Goal: Find specific page/section: Find specific page/section

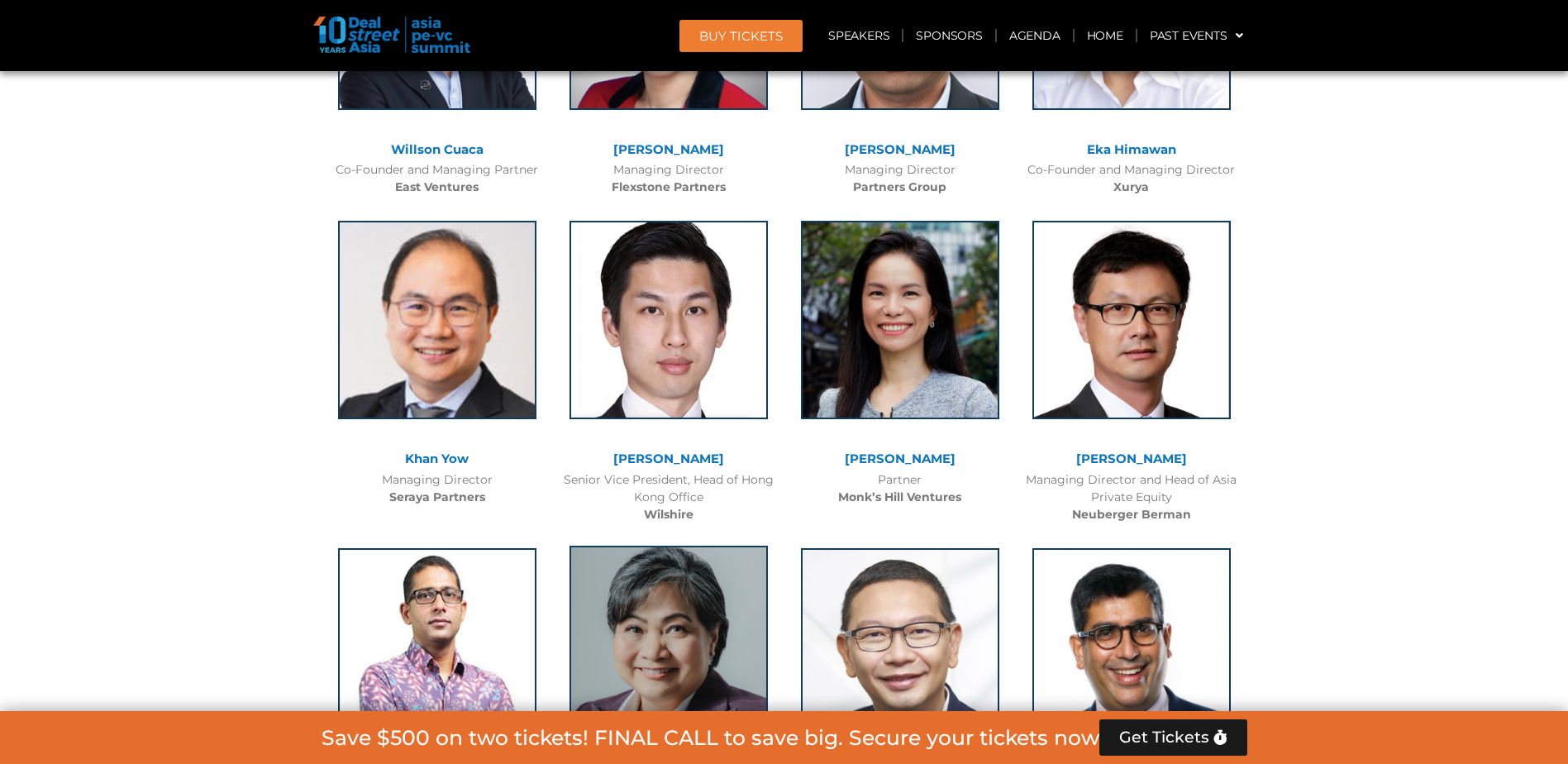
scroll to position [3722, 0]
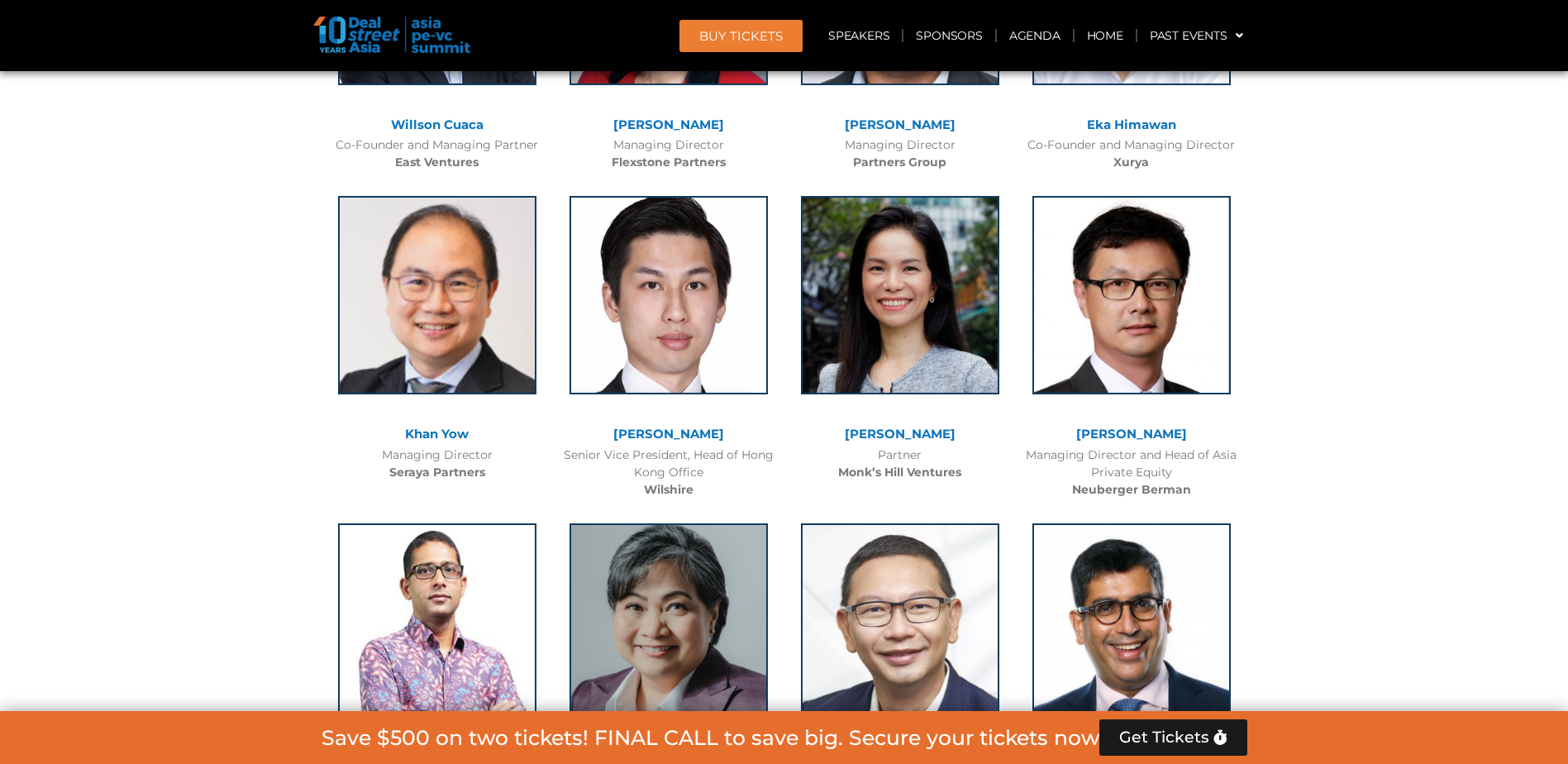
drag, startPoint x: 429, startPoint y: 424, endPoint x: 408, endPoint y: 433, distance: 22.8
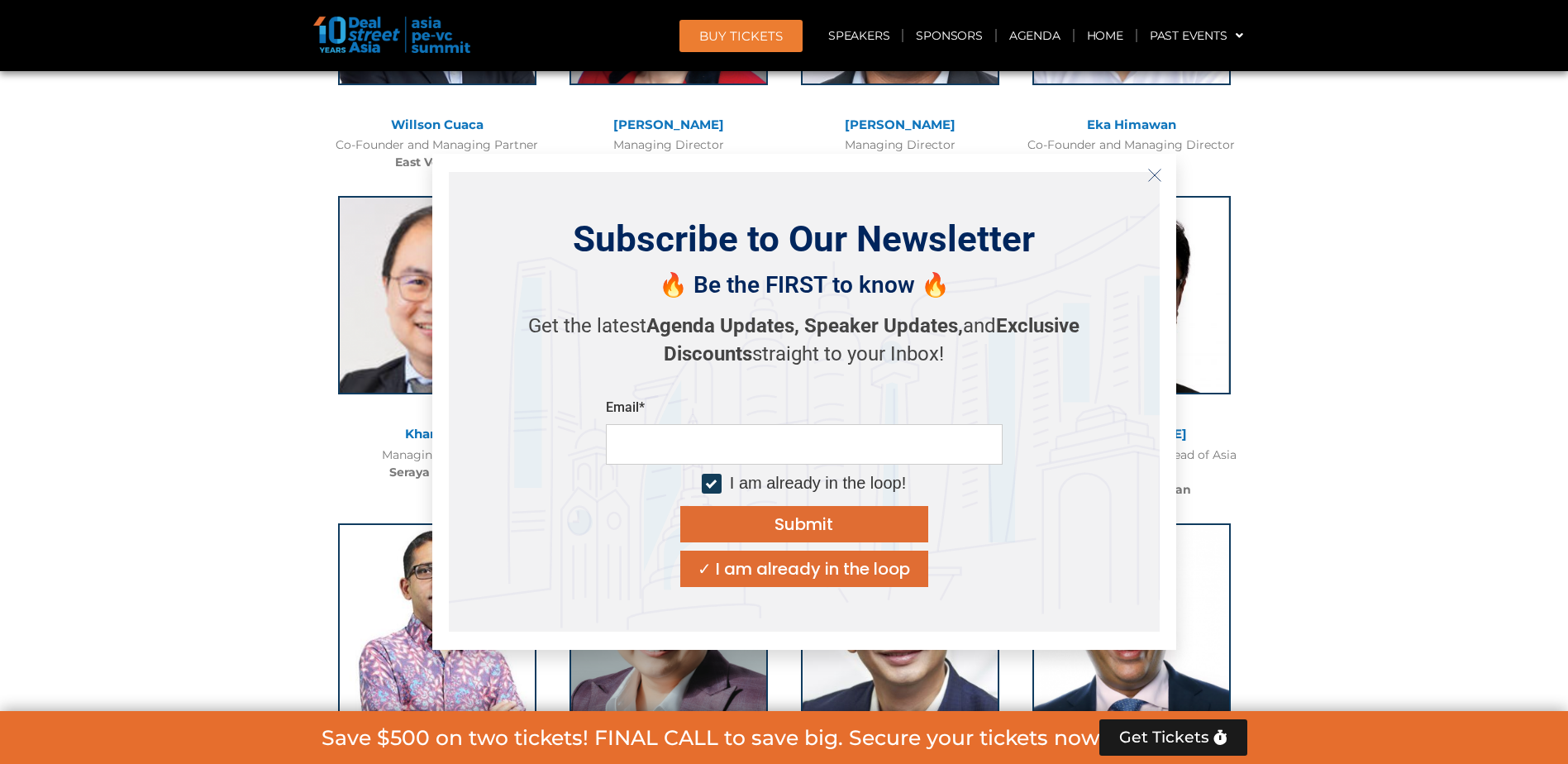
drag, startPoint x: 446, startPoint y: 434, endPoint x: 265, endPoint y: 251, distance: 257.4
click at [1149, 176] on icon "Close" at bounding box center [1155, 175] width 15 height 15
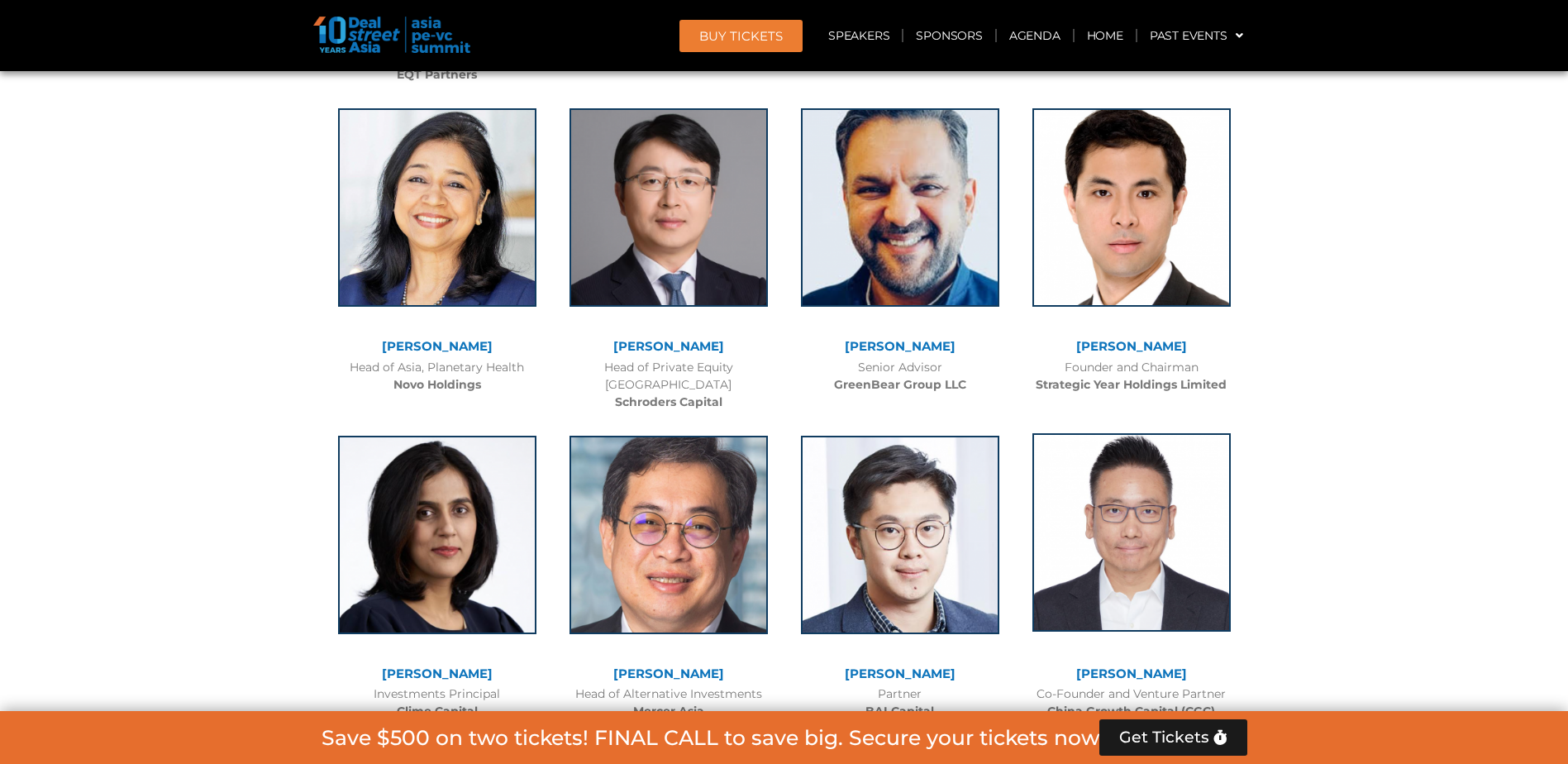
scroll to position [5873, 0]
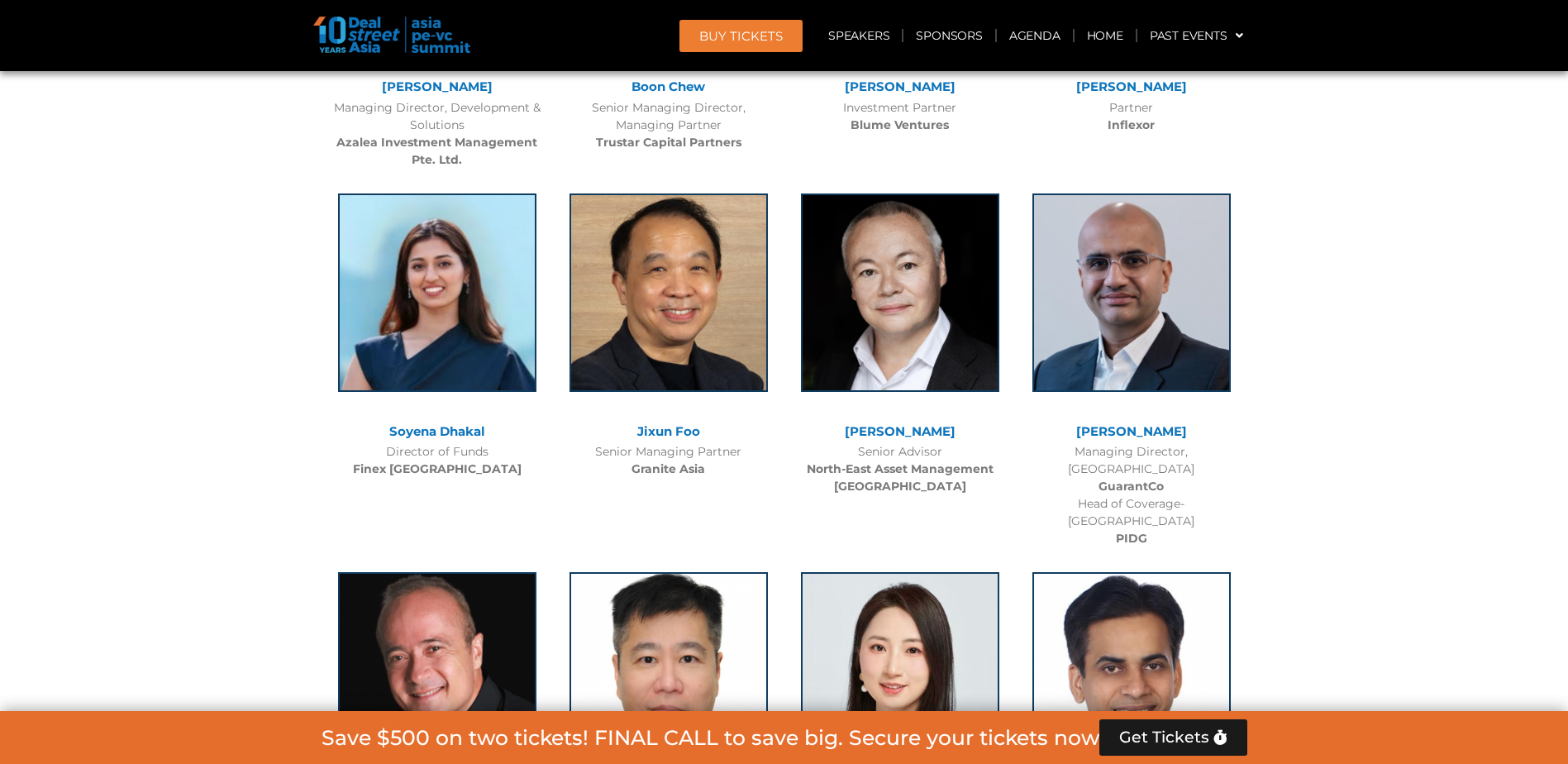
scroll to position [9098, 0]
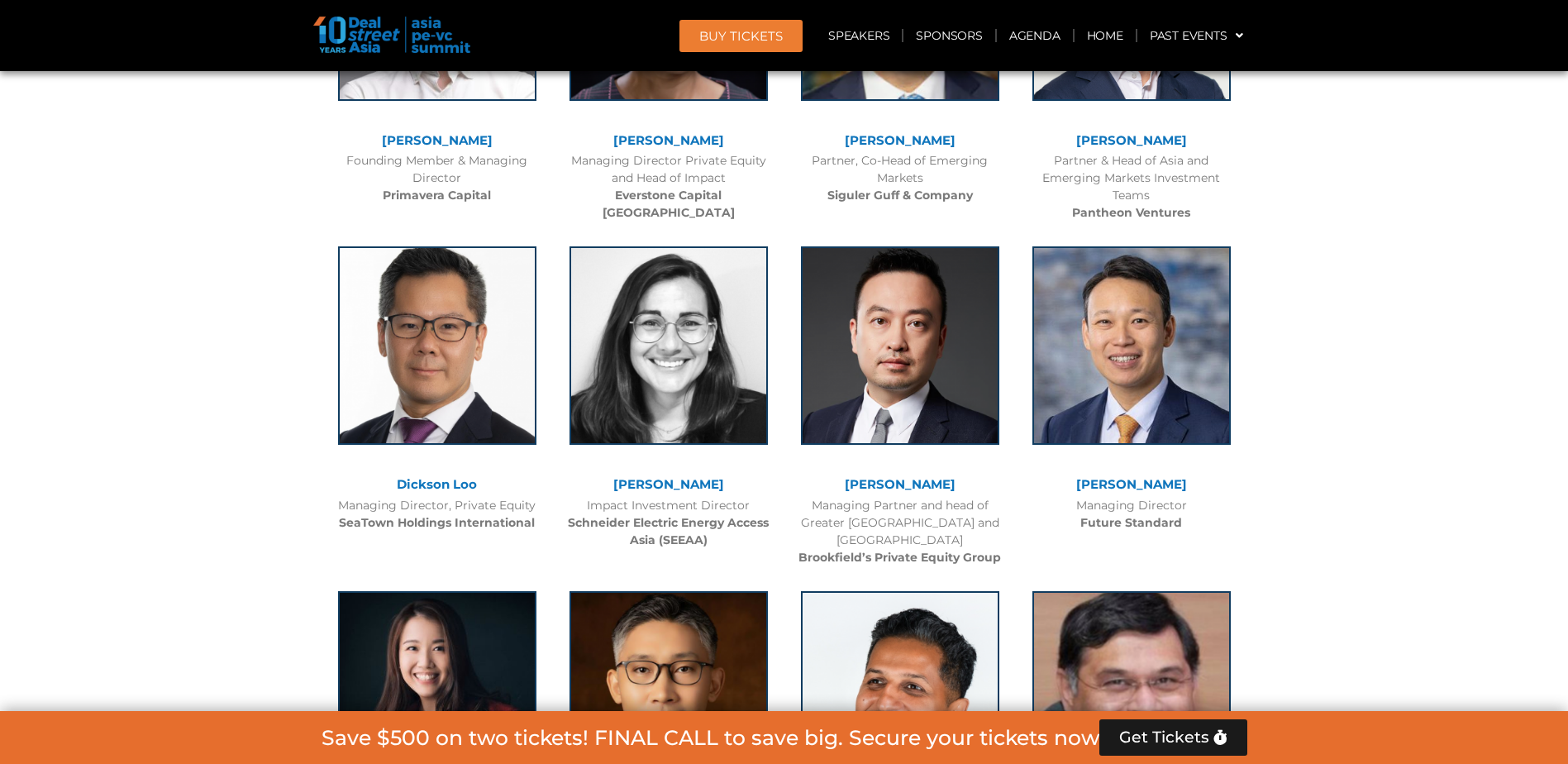
scroll to position [5624, 0]
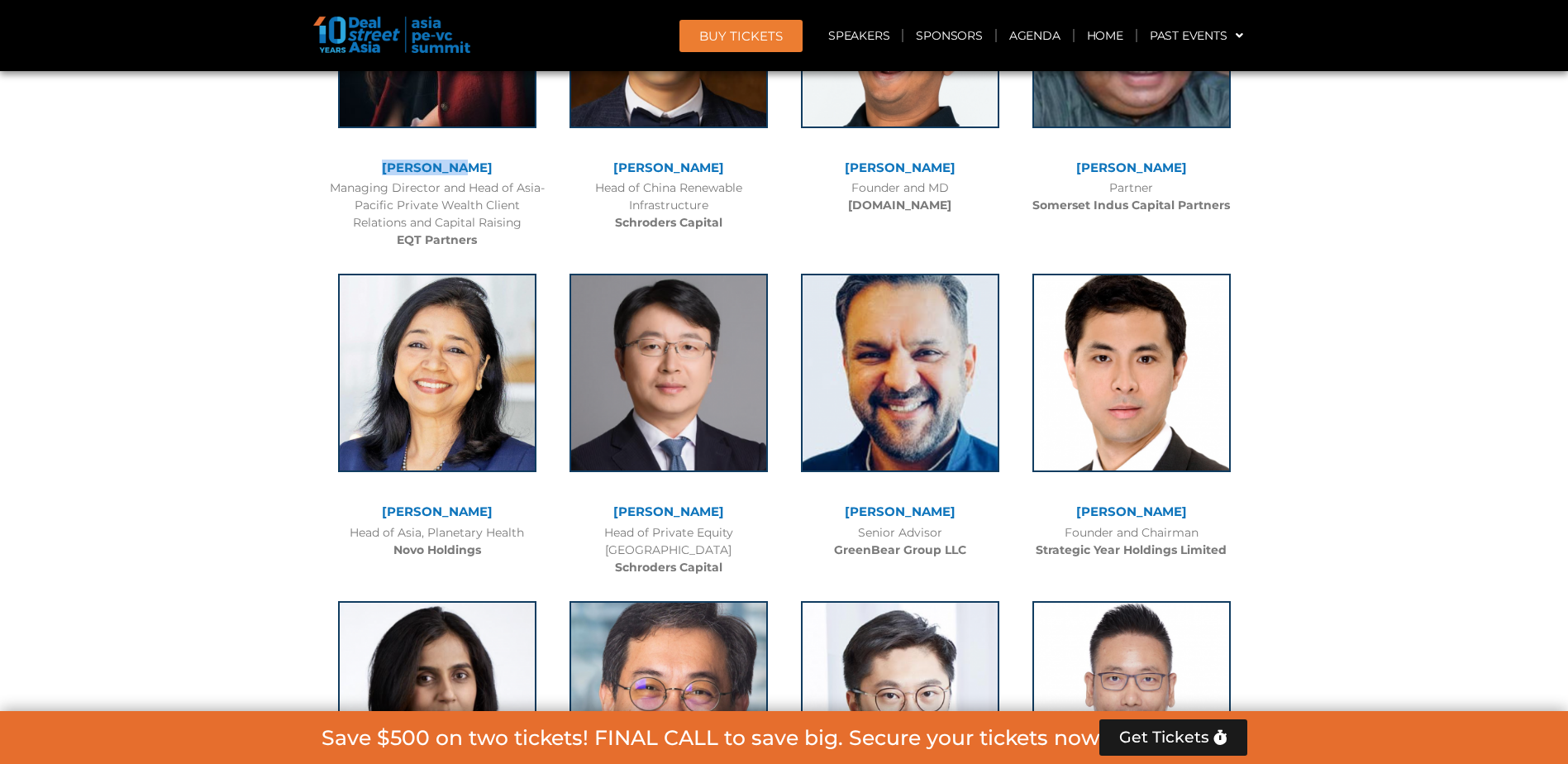
drag, startPoint x: 358, startPoint y: 159, endPoint x: 493, endPoint y: 155, distance: 135.1
click at [493, 161] on div "[PERSON_NAME]" at bounding box center [437, 170] width 215 height 18
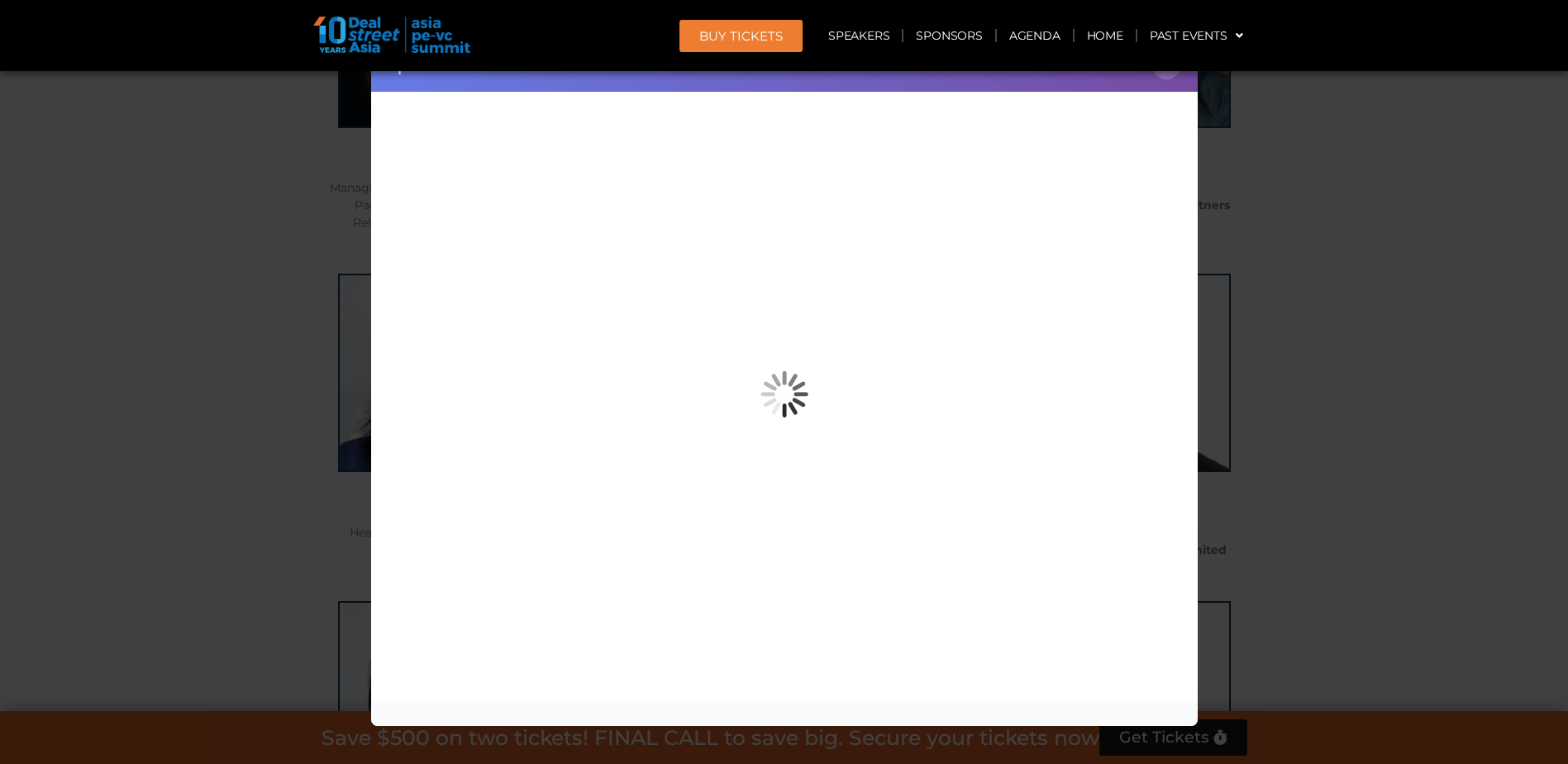
copy link "[PERSON_NAME]"
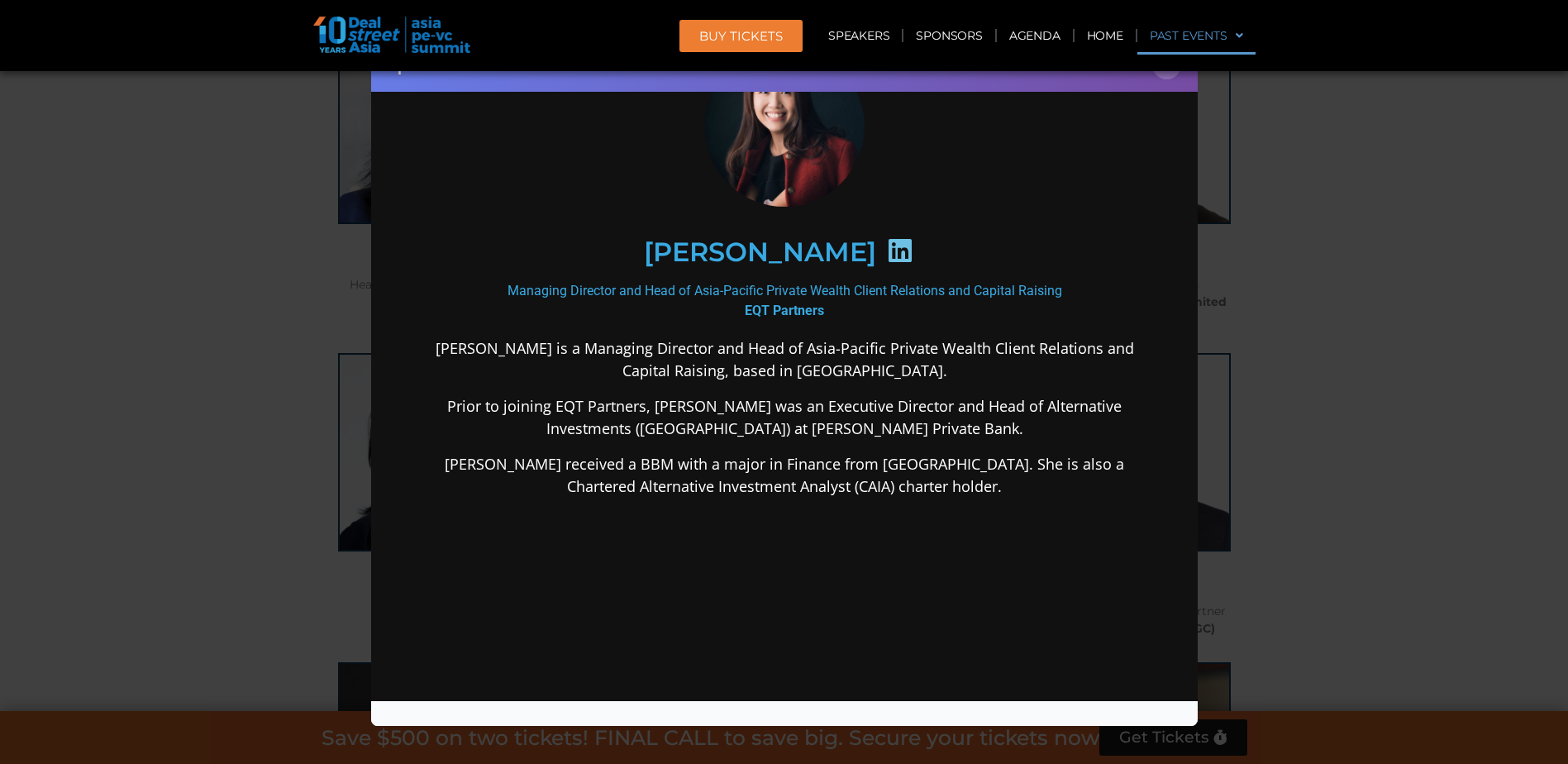
scroll to position [0, 0]
